Goal: Transaction & Acquisition: Purchase product/service

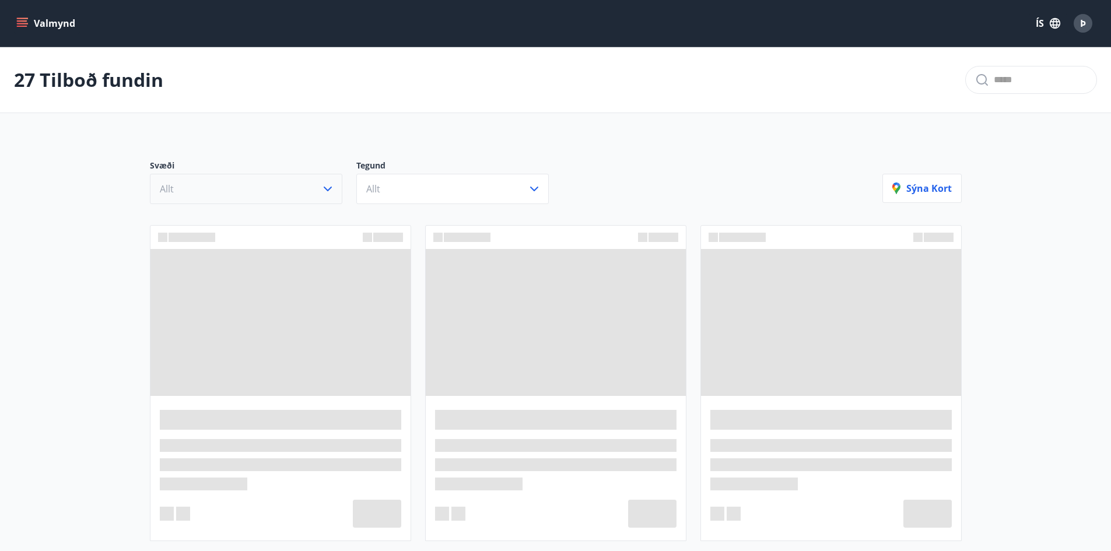
click at [328, 190] on icon "button" at bounding box center [328, 189] width 8 height 5
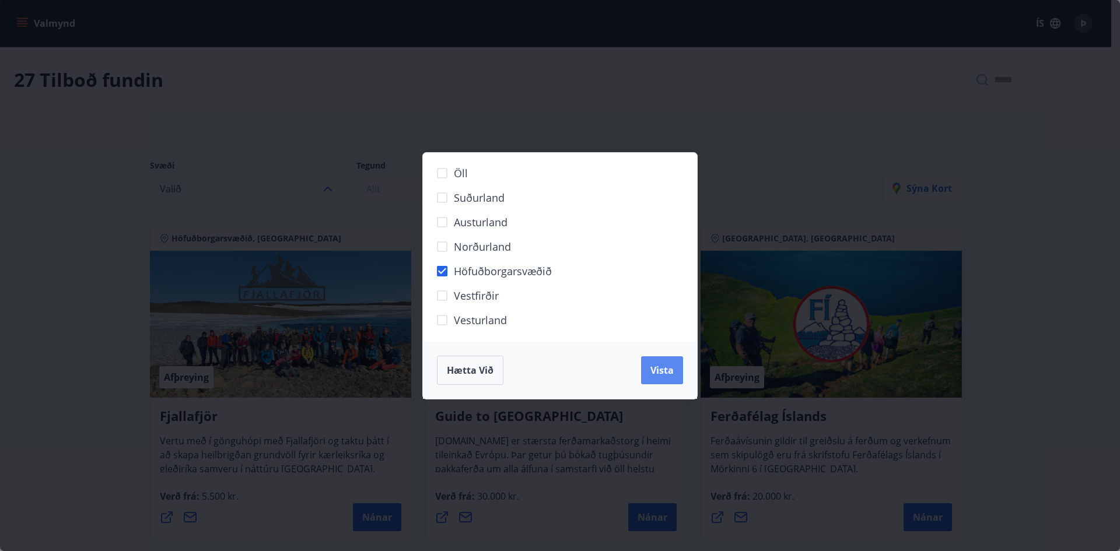
click at [676, 374] on button "Vista" at bounding box center [662, 370] width 42 height 28
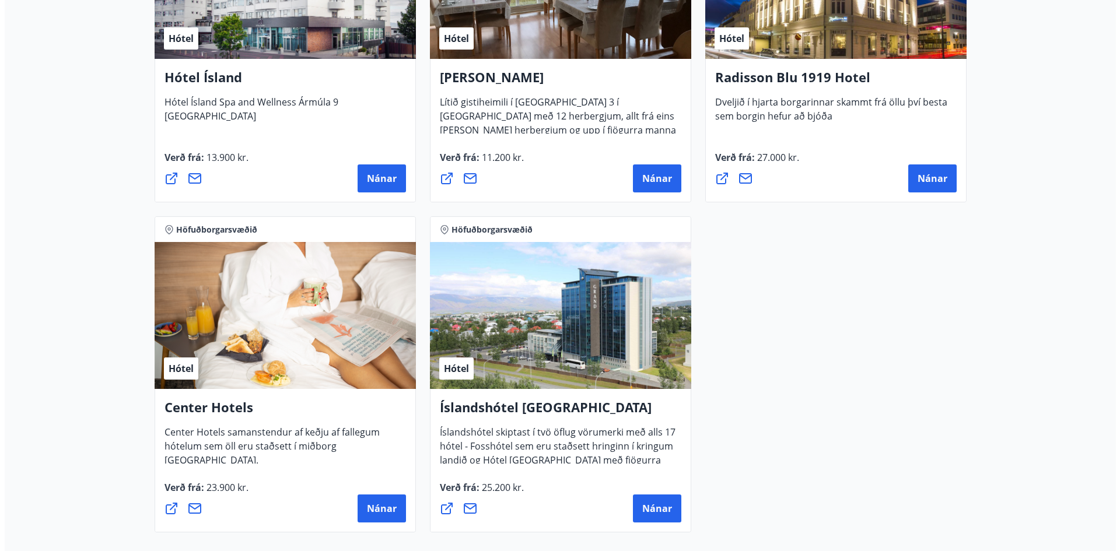
scroll to position [932, 0]
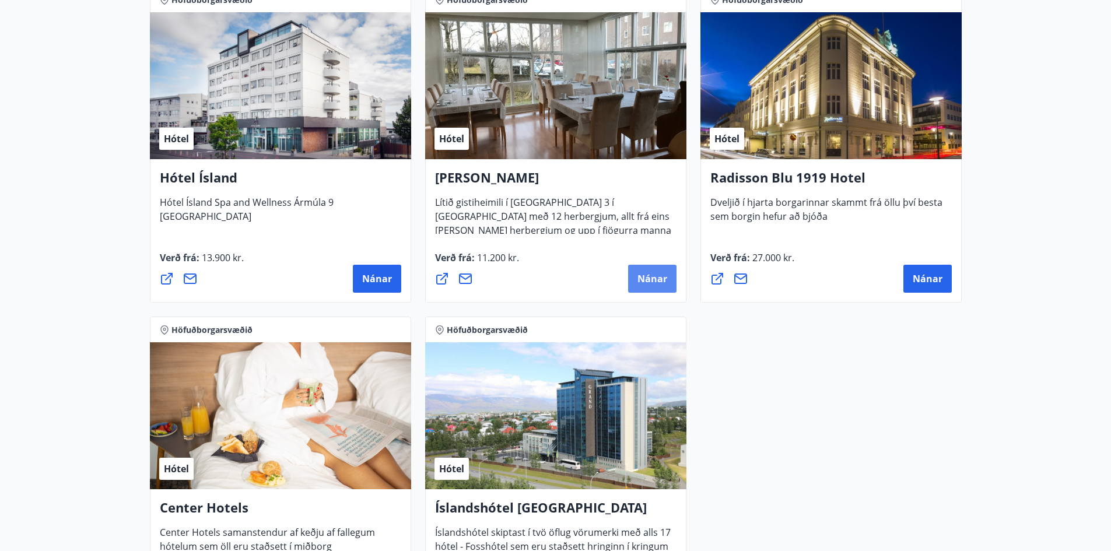
click at [647, 275] on span "Nánar" at bounding box center [653, 278] width 30 height 13
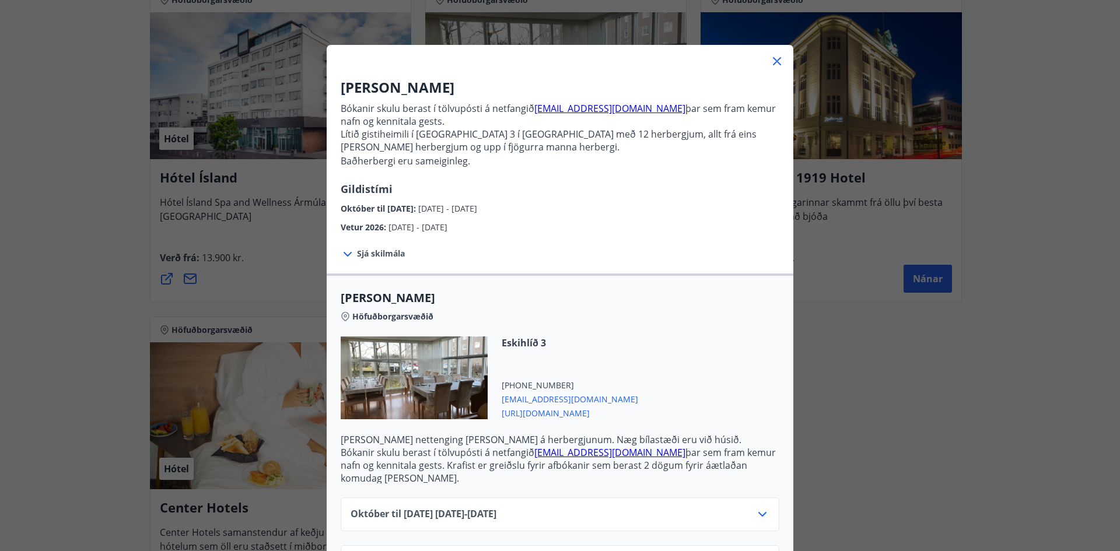
scroll to position [64, 0]
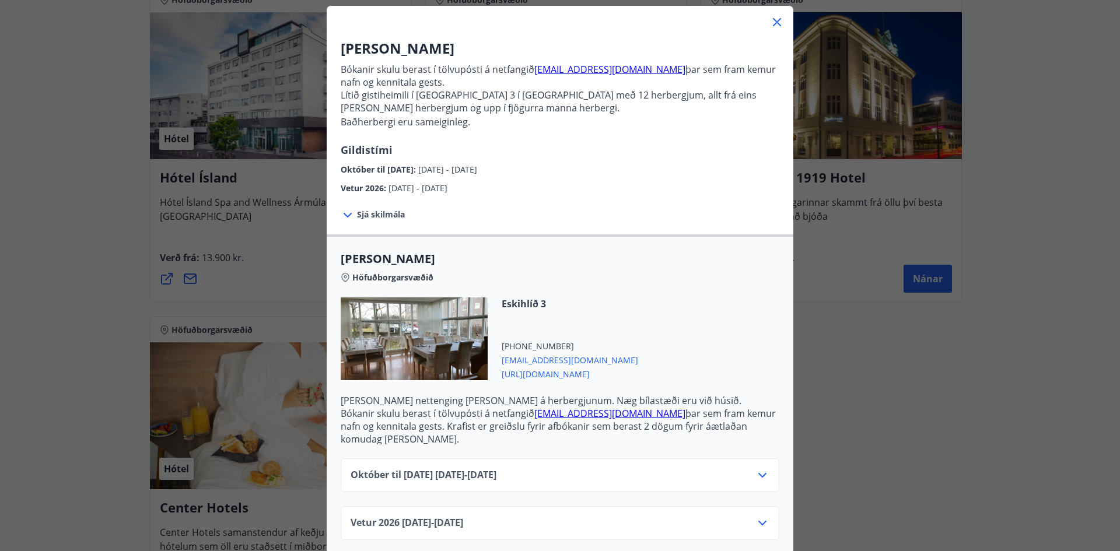
click at [755, 468] on icon at bounding box center [762, 475] width 14 height 14
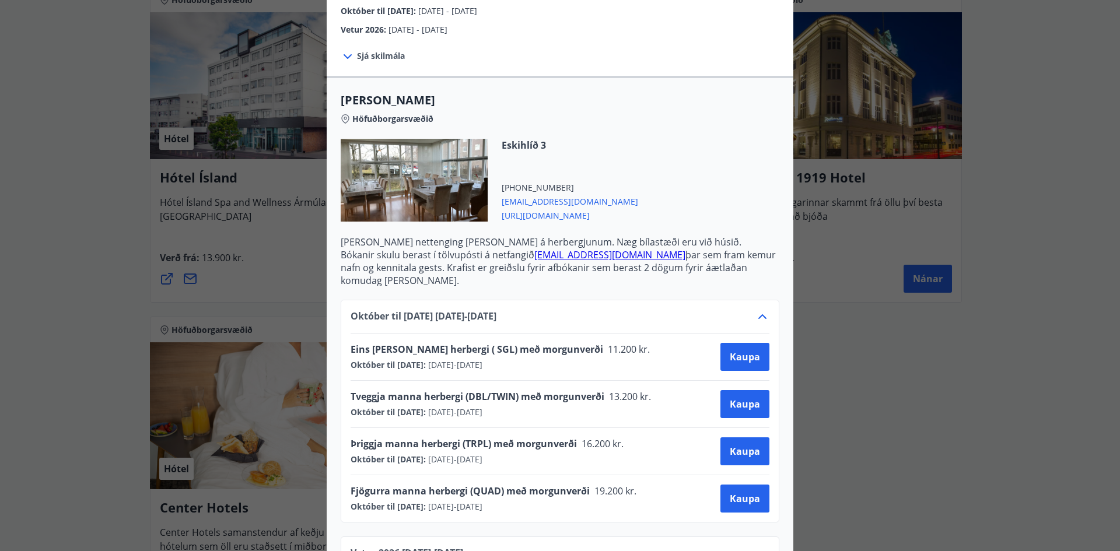
scroll to position [253, 0]
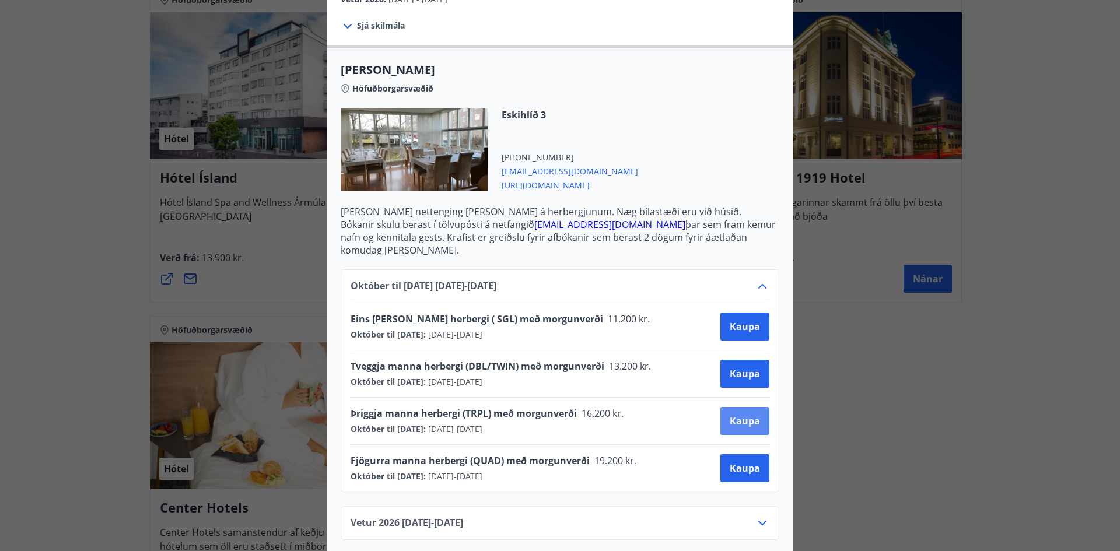
click at [743, 415] on span "Kaupa" at bounding box center [745, 421] width 30 height 13
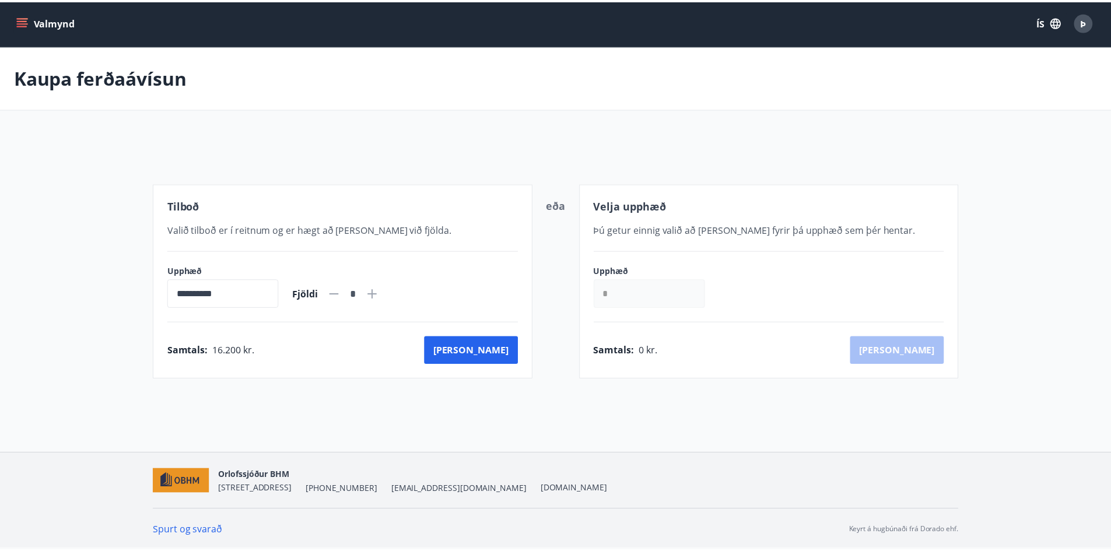
scroll to position [2, 0]
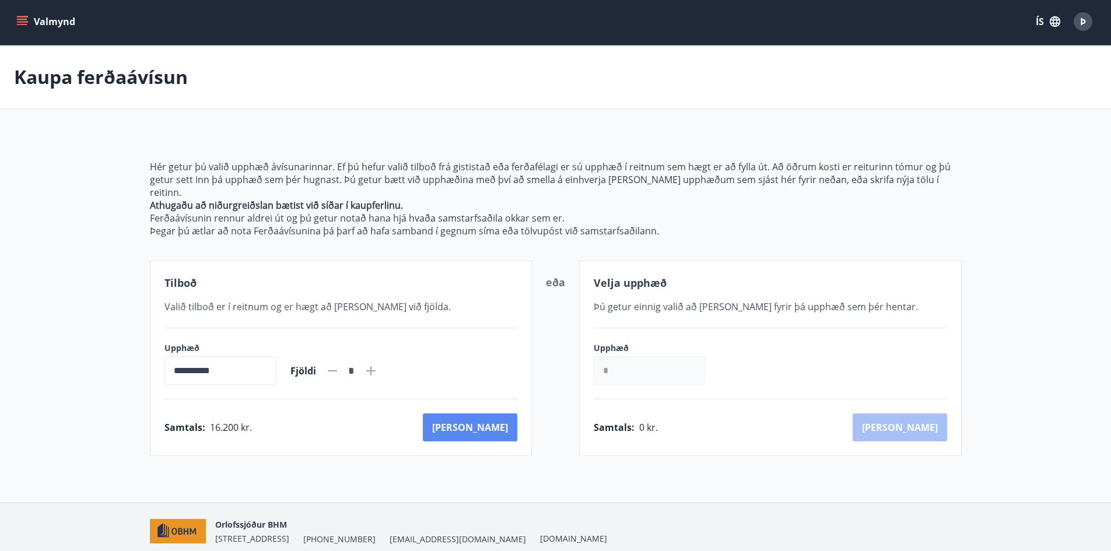
click at [491, 414] on button "[PERSON_NAME]" at bounding box center [470, 428] width 95 height 28
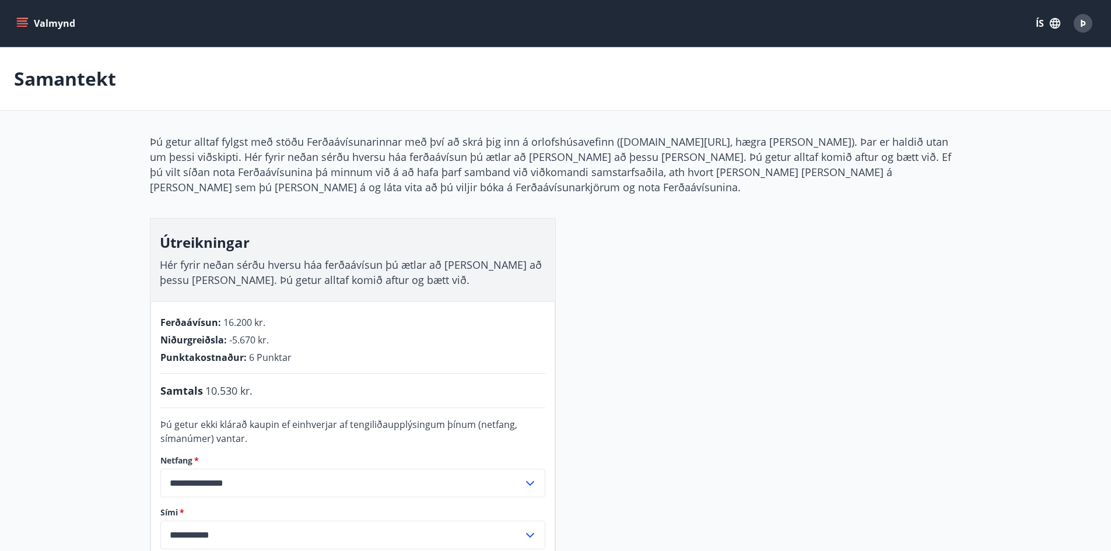
click at [47, 16] on button "Valmynd" at bounding box center [47, 23] width 66 height 21
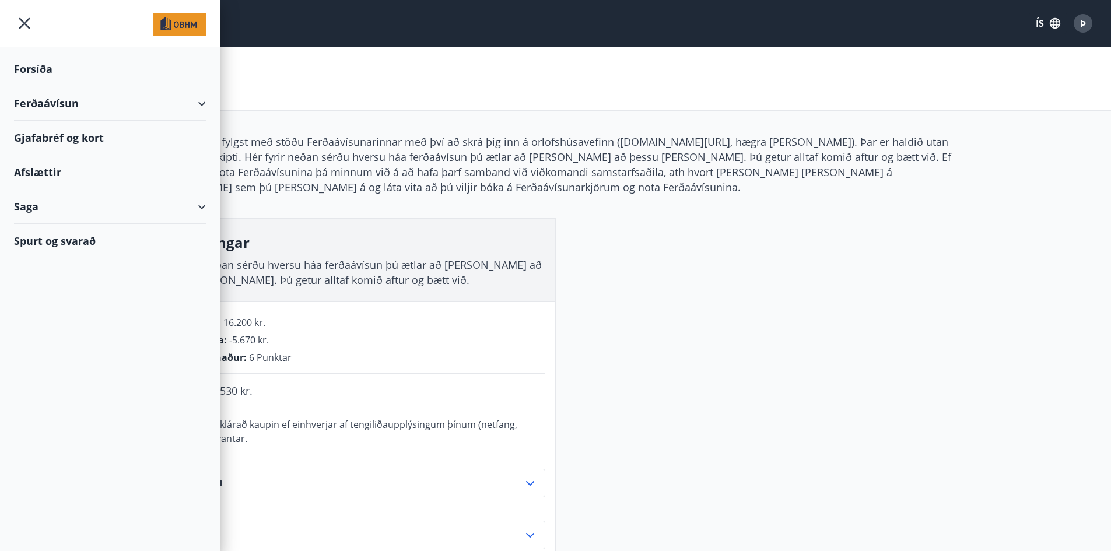
click at [37, 67] on div "Forsíða" at bounding box center [110, 69] width 192 height 34
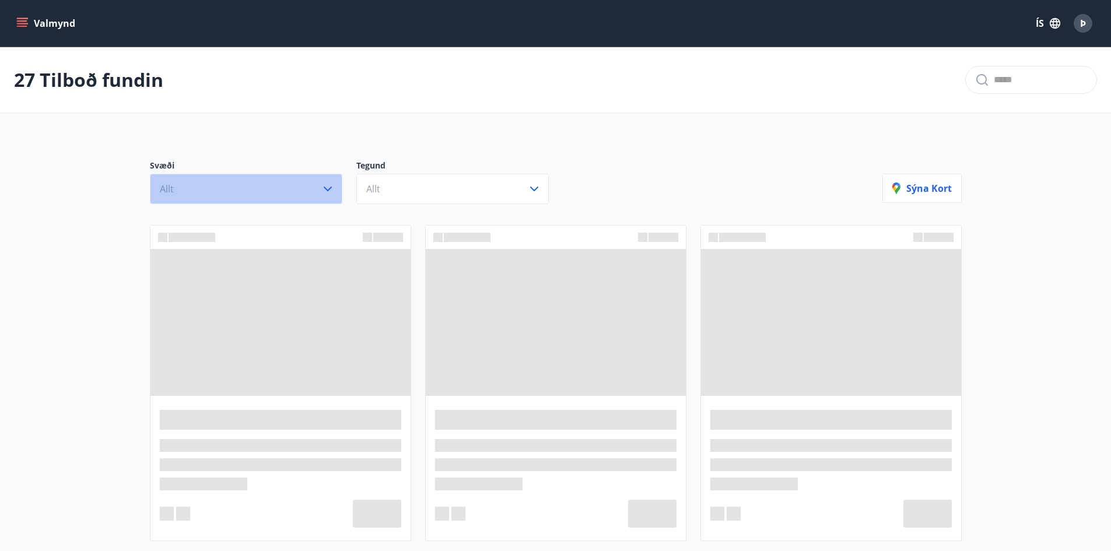
click at [332, 186] on icon "button" at bounding box center [328, 189] width 14 height 14
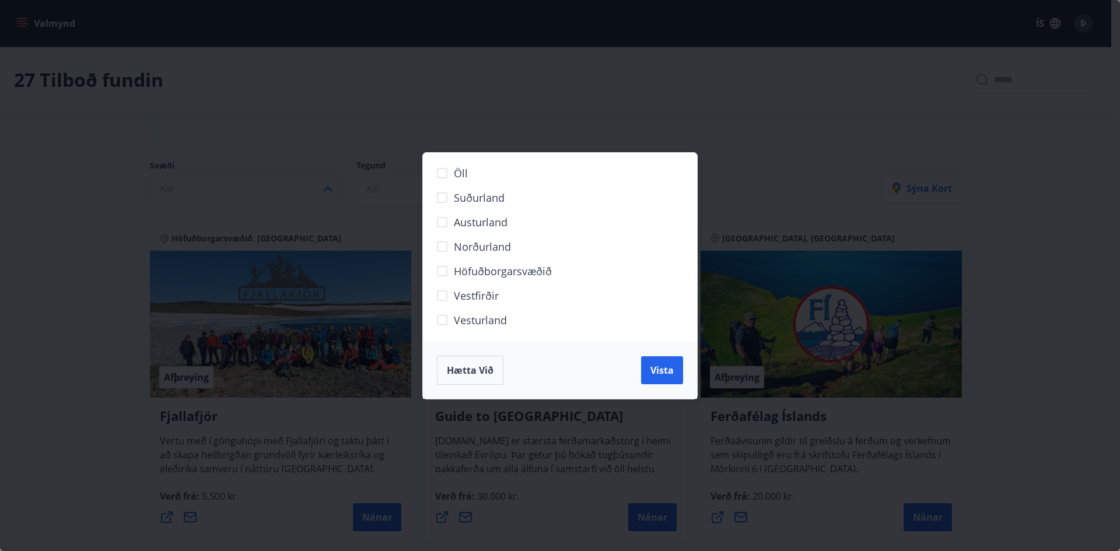
click at [489, 368] on span "Hætta við" at bounding box center [470, 370] width 47 height 13
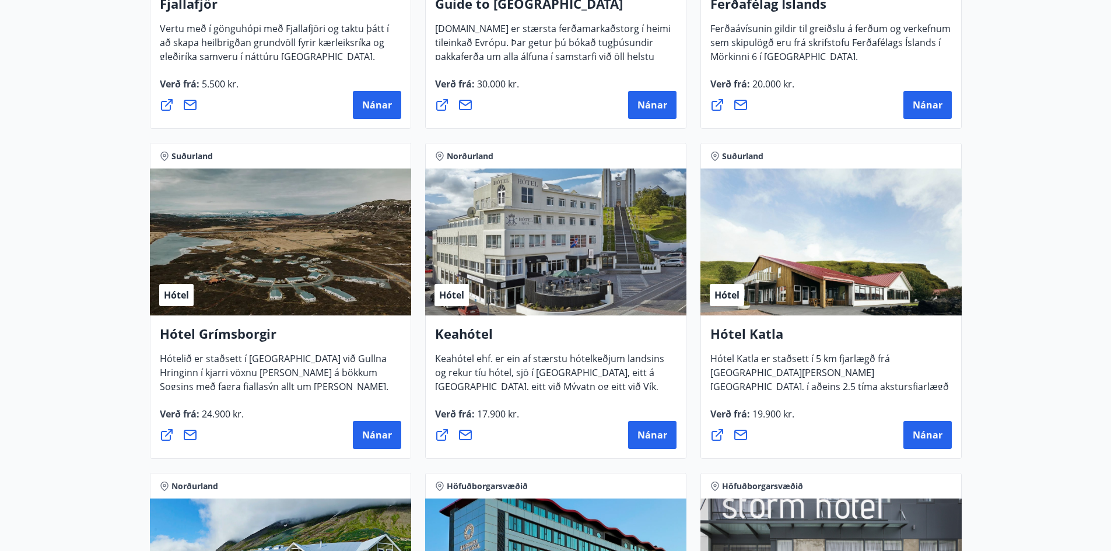
scroll to position [583, 0]
